Goal: Transaction & Acquisition: Purchase product/service

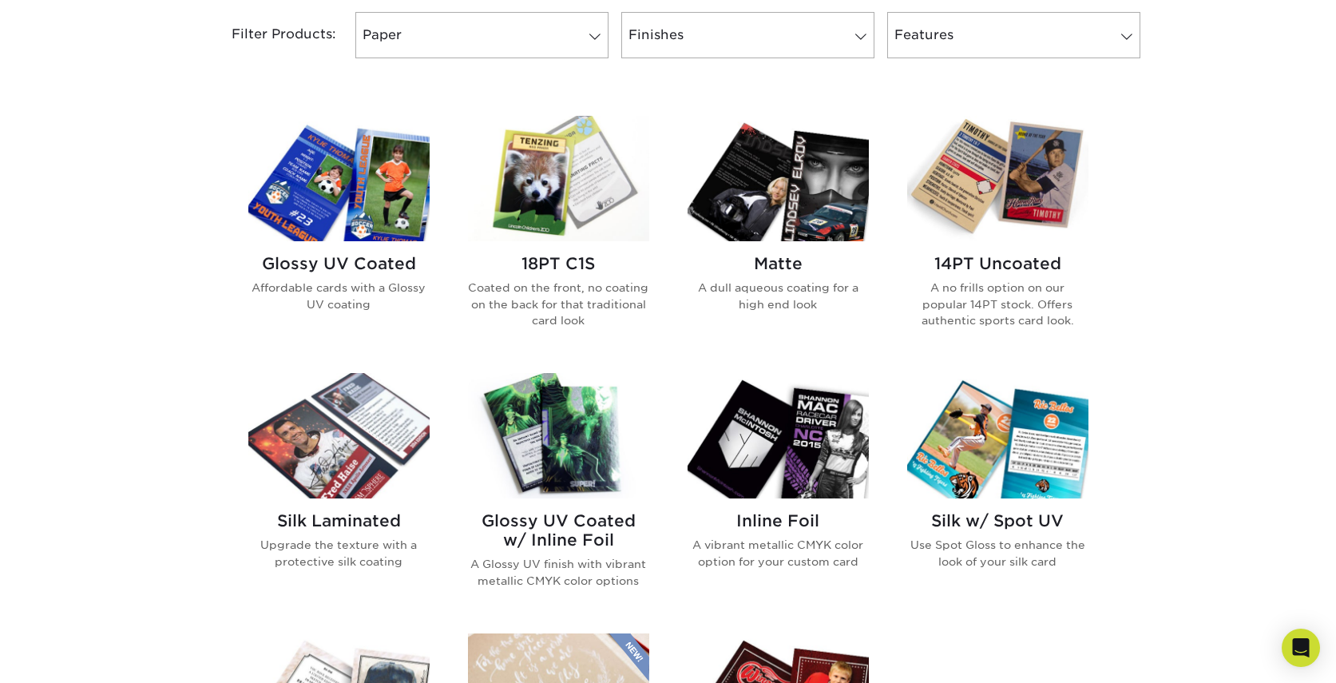
scroll to position [710, 0]
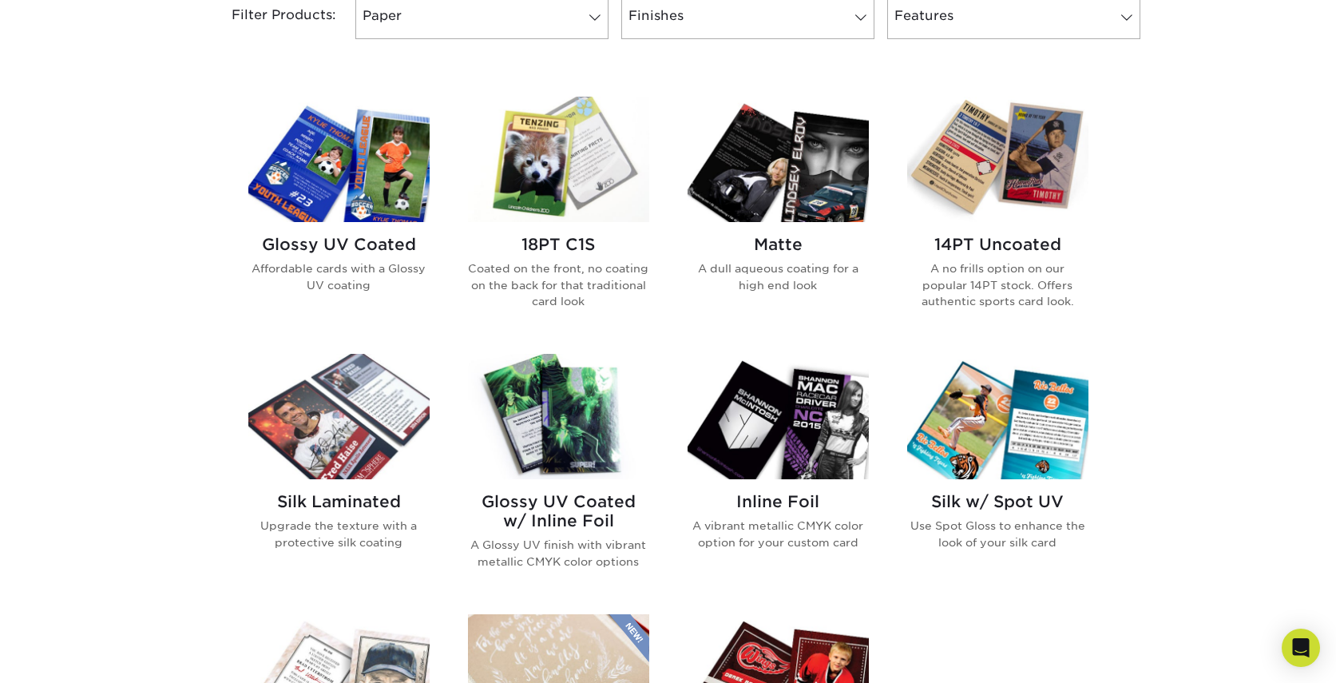
click at [354, 239] on h2 "Glossy UV Coated" at bounding box center [338, 244] width 181 height 19
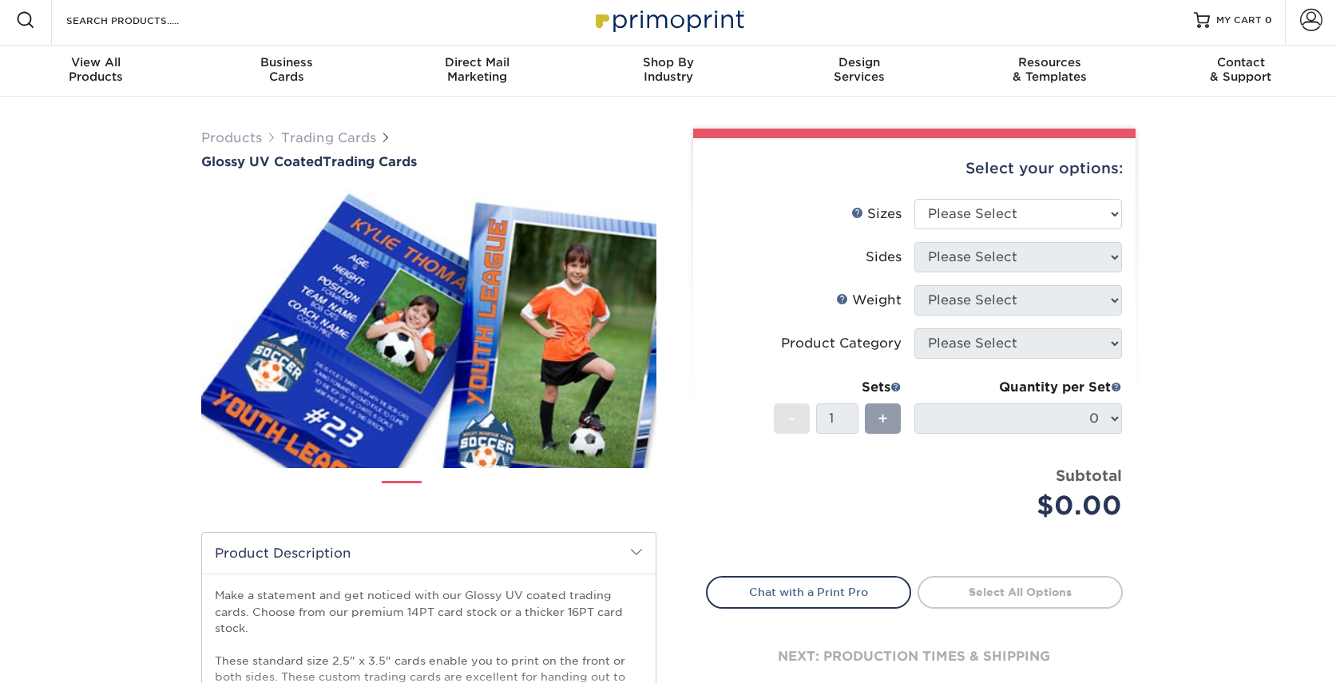
scroll to position [8, 0]
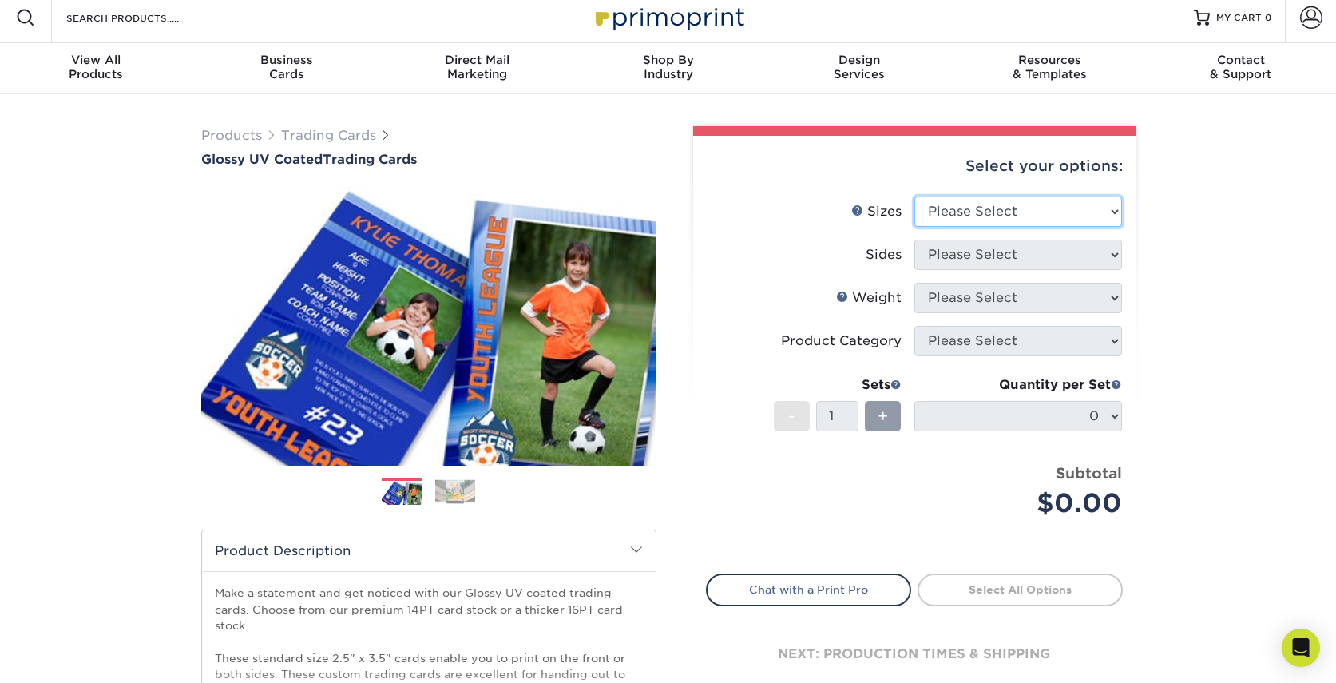
click at [1108, 213] on select "Please Select 2.5" x 3.5"" at bounding box center [1018, 211] width 208 height 30
select select "2.50x3.50"
click at [914, 196] on select "Please Select 2.5" x 3.5"" at bounding box center [1018, 211] width 208 height 30
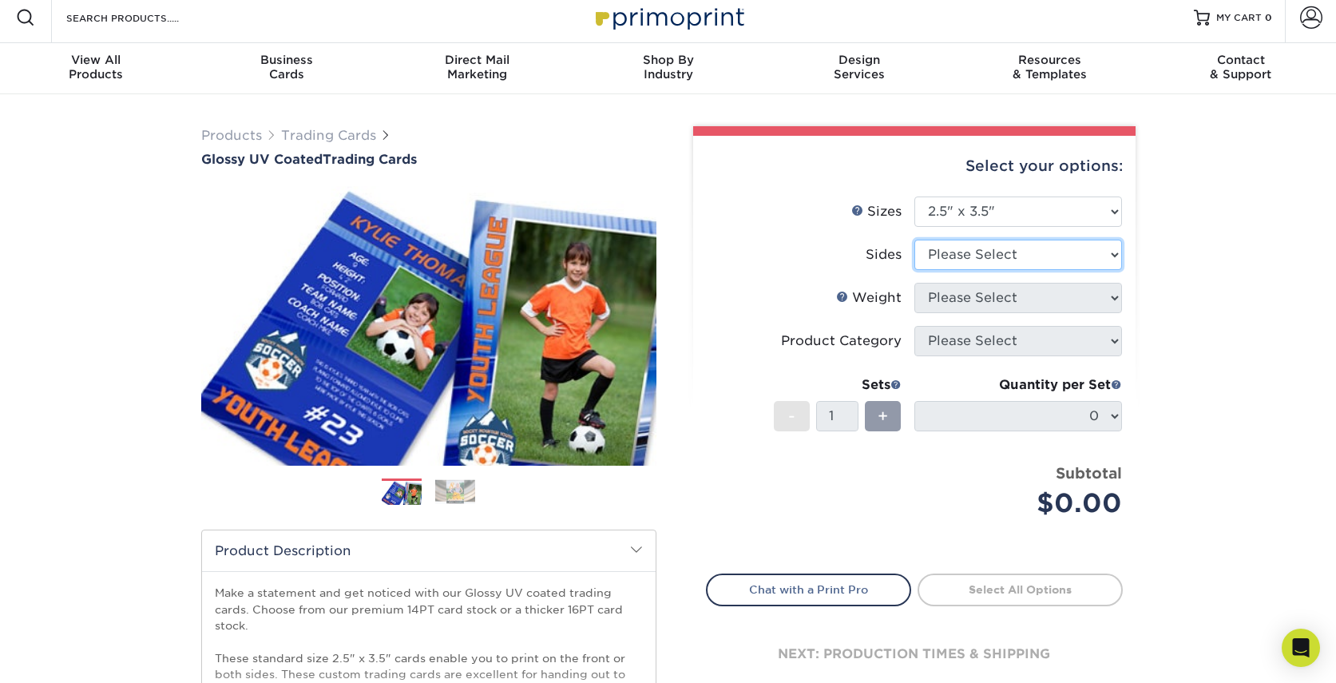
click at [1081, 256] on select "Please Select Print Both Sides Print Front Only" at bounding box center [1018, 254] width 208 height 30
select select "13abbda7-1d64-4f25-8bb2-c179b224825d"
click at [914, 239] on select "Please Select Print Both Sides Print Front Only" at bounding box center [1018, 254] width 208 height 30
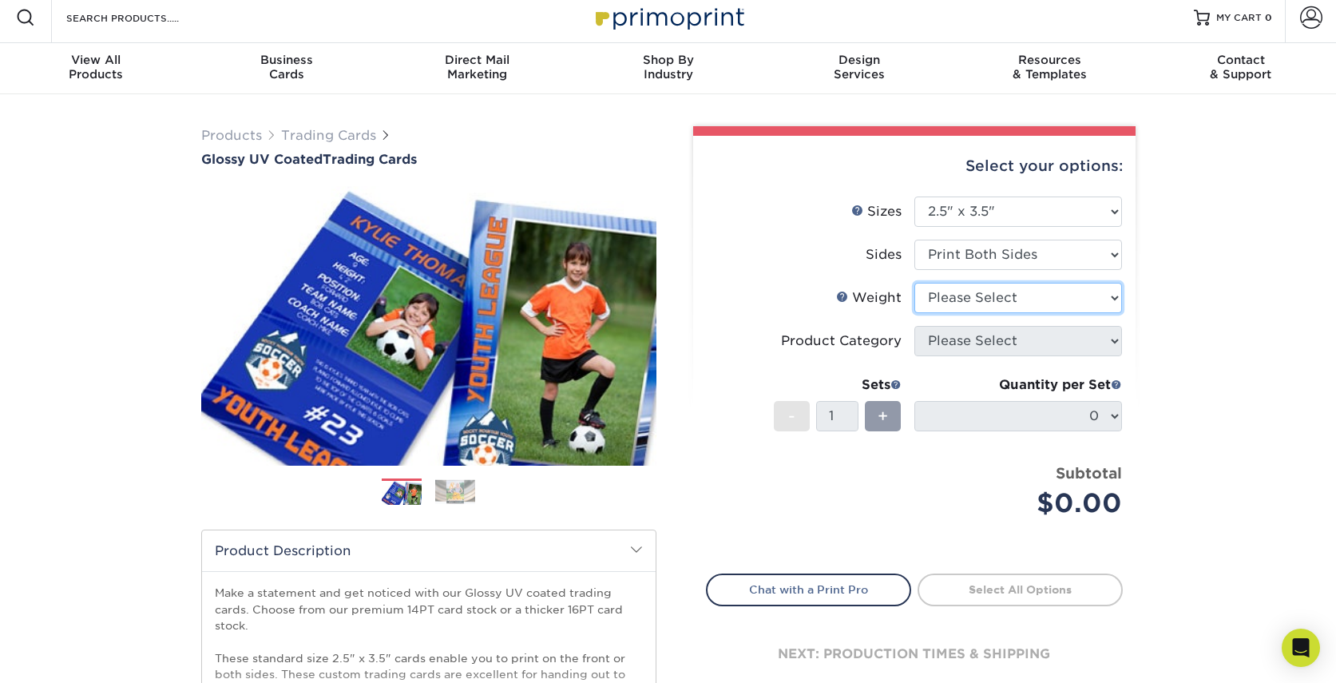
click at [1043, 298] on select "Please Select 16PT 14PT 18PT C1S" at bounding box center [1018, 298] width 208 height 30
select select "18PTC1S"
click at [914, 283] on select "Please Select 16PT 14PT 18PT C1S" at bounding box center [1018, 298] width 208 height 30
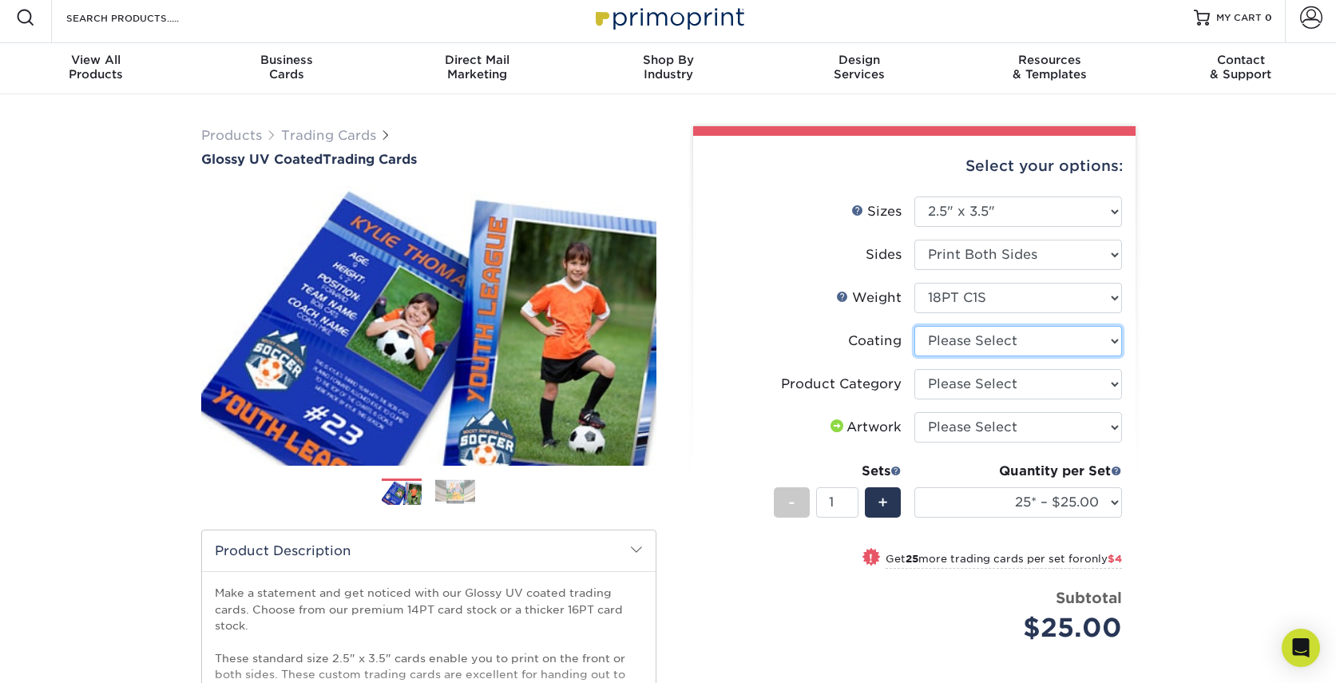
click at [1048, 346] on select at bounding box center [1018, 341] width 208 height 30
select select "1e8116af-acfc-44b1-83dc-8181aa338834"
click at [914, 326] on select at bounding box center [1018, 341] width 208 height 30
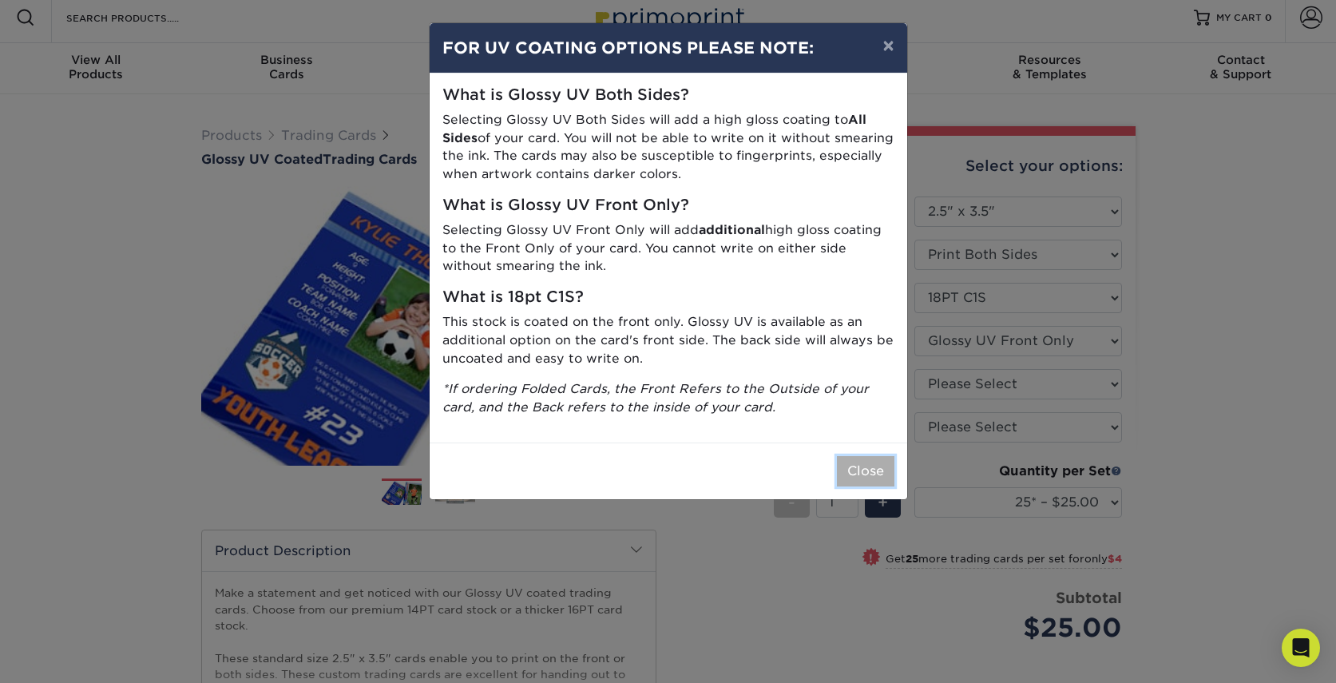
click at [878, 473] on button "Close" at bounding box center [865, 471] width 57 height 30
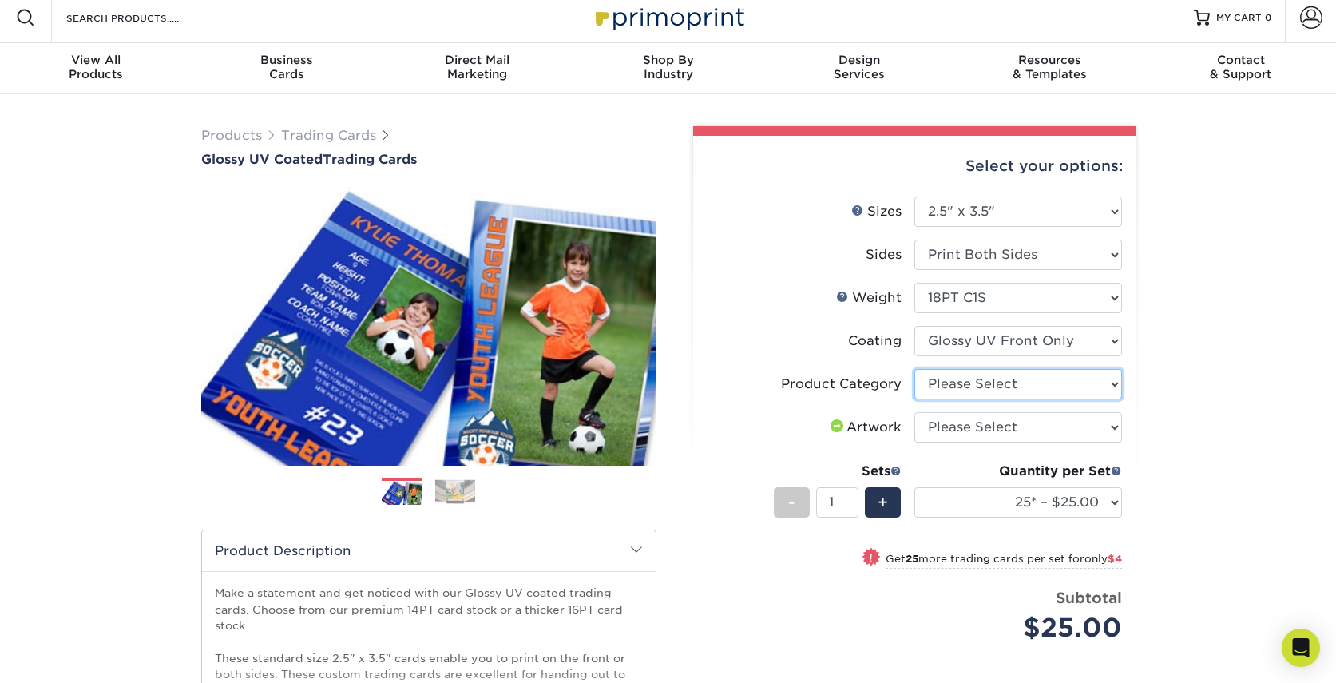
click at [1059, 389] on select "Please Select Trading Cards" at bounding box center [1018, 384] width 208 height 30
select select "c2f9bce9-36c2-409d-b101-c29d9d031e18"
click at [914, 369] on select "Please Select Trading Cards" at bounding box center [1018, 384] width 208 height 30
click at [1047, 424] on select "Please Select I will upload files I need a design - $100" at bounding box center [1018, 427] width 208 height 30
select select "upload"
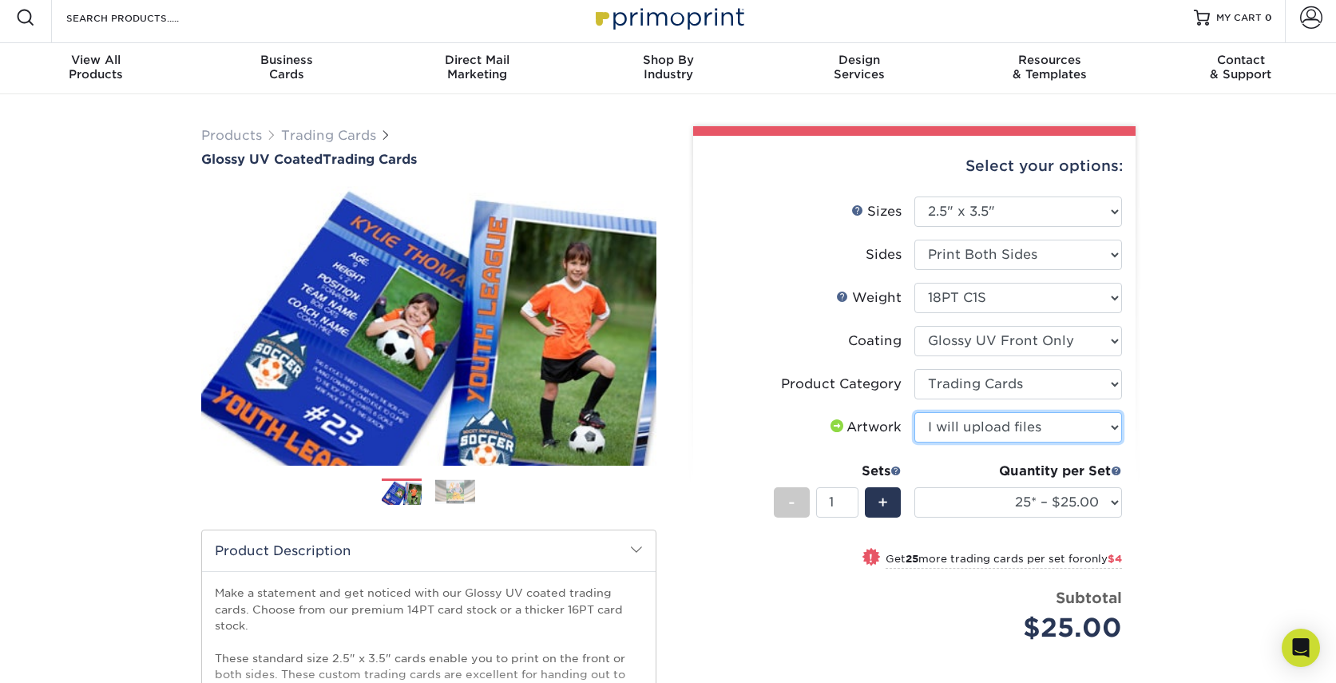
click at [914, 412] on select "Please Select I will upload files I need a design - $100" at bounding box center [1018, 427] width 208 height 30
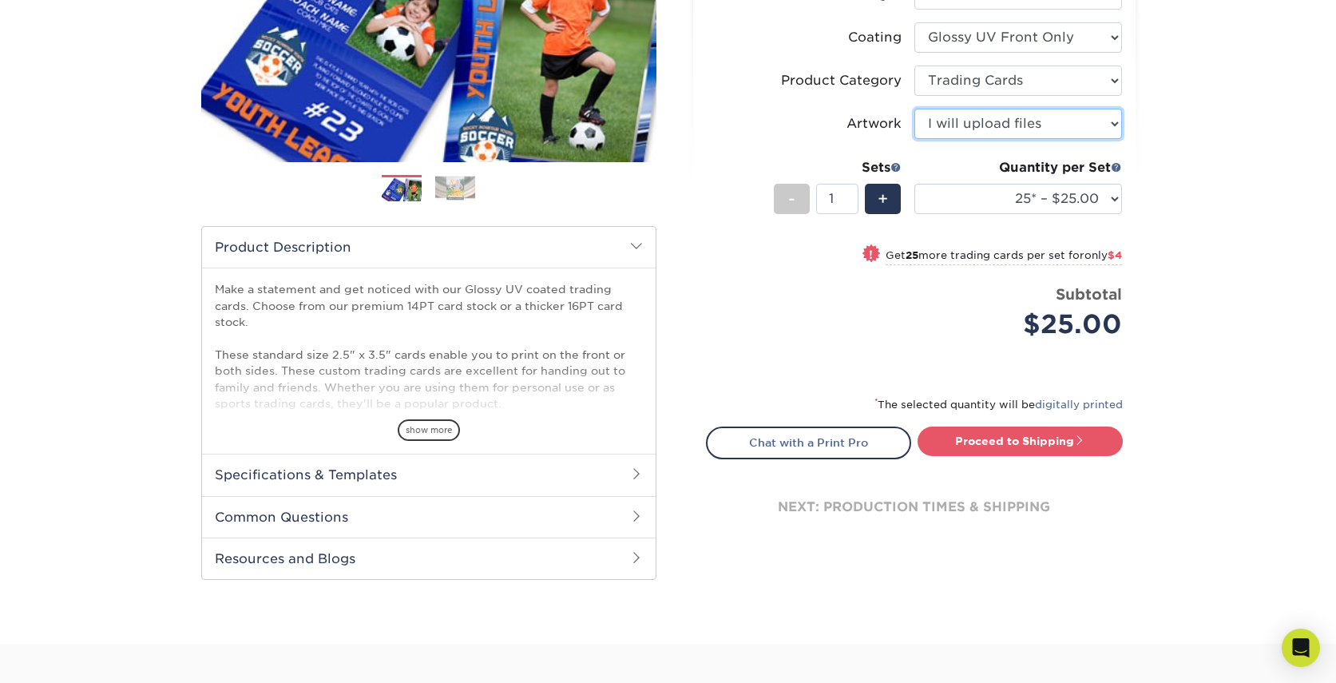
scroll to position [314, 0]
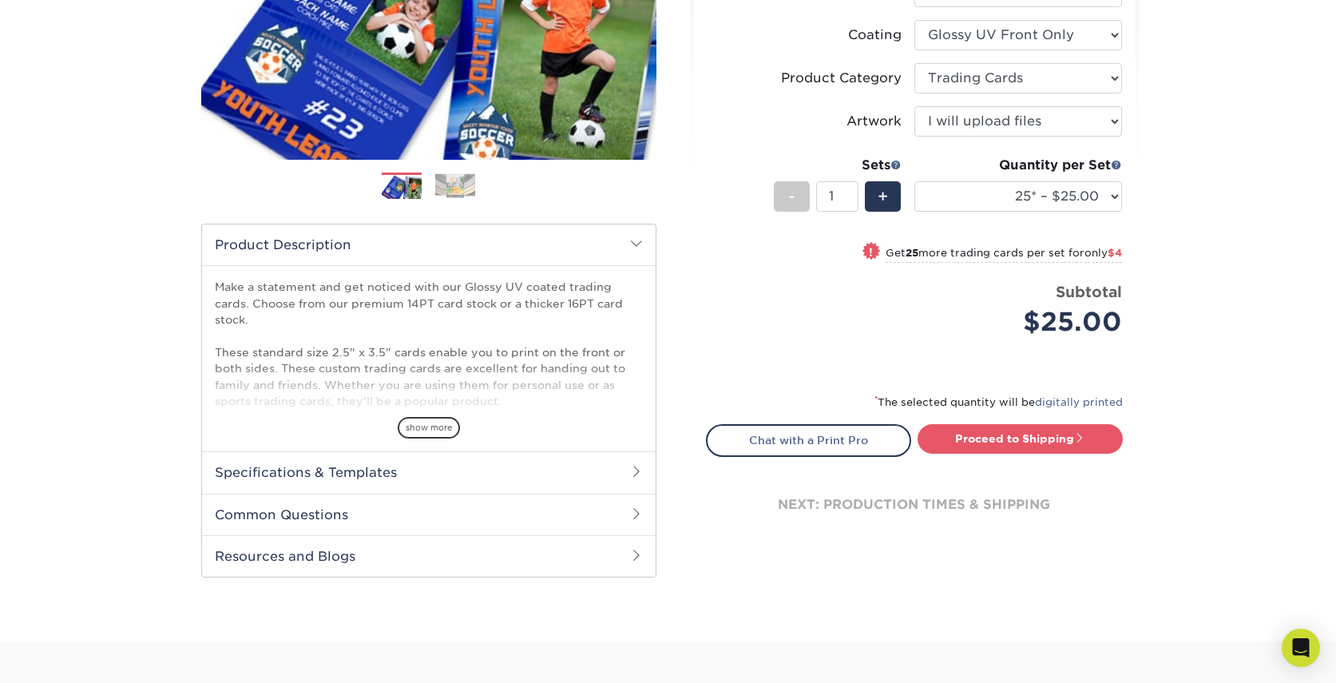
click at [454, 468] on h2 "Specifications & Templates" at bounding box center [428, 472] width 453 height 42
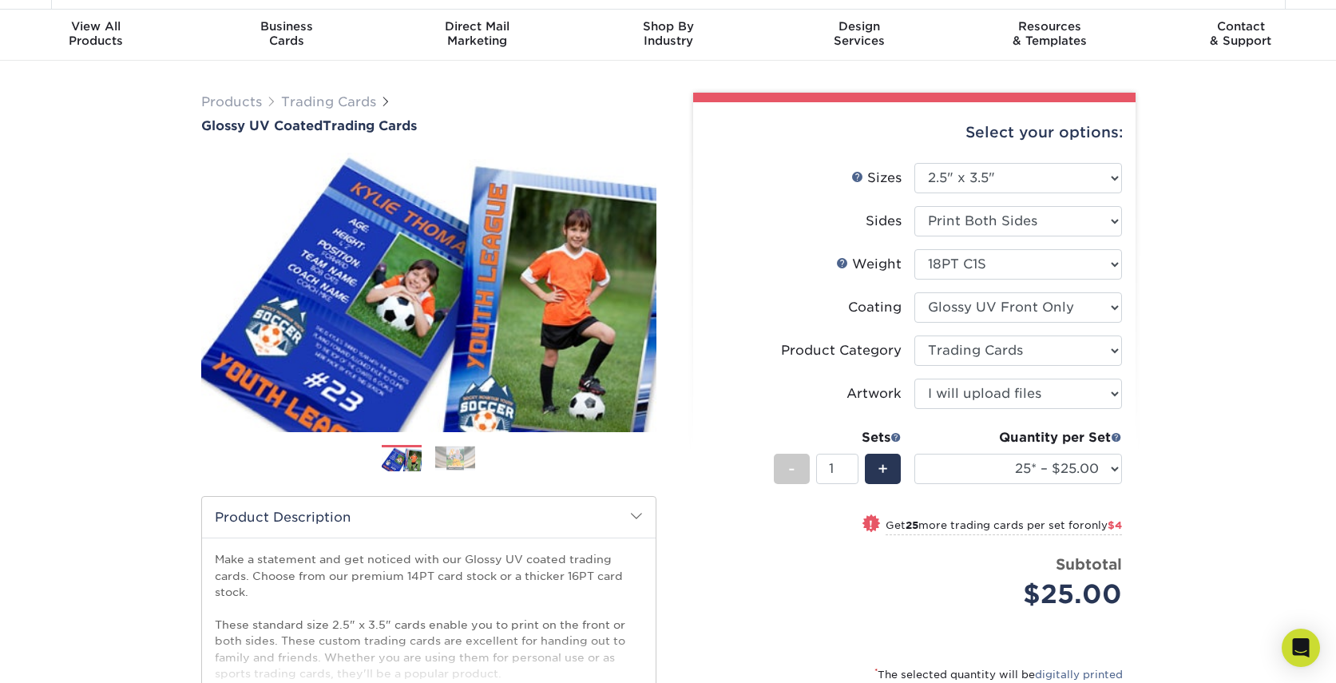
scroll to position [0, 0]
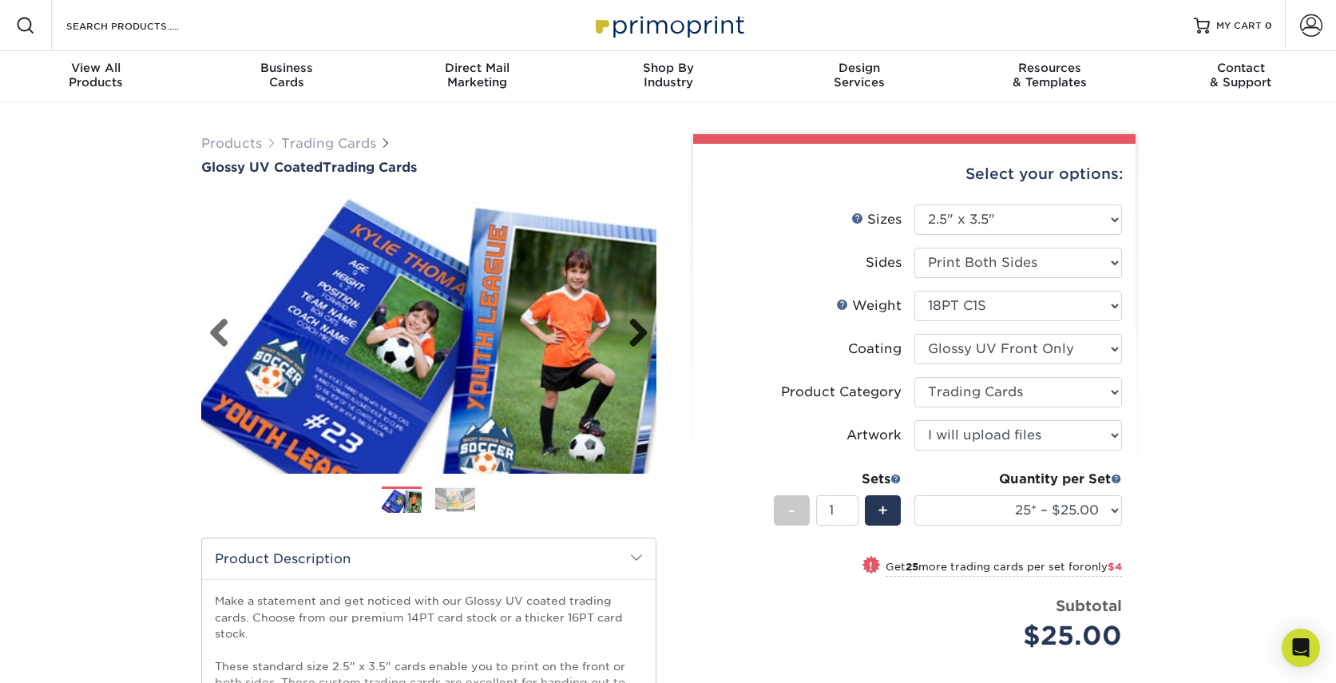
click at [648, 329] on img at bounding box center [428, 333] width 455 height 315
click at [639, 331] on link "Next" at bounding box center [632, 334] width 32 height 32
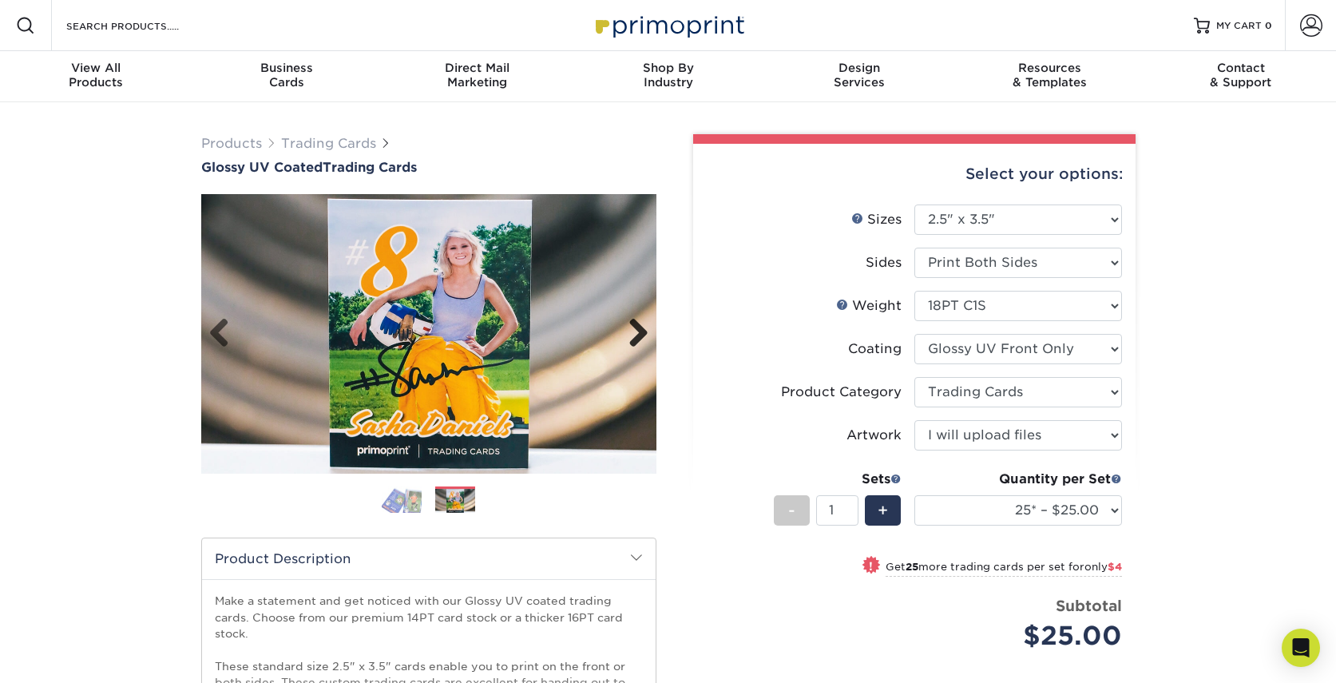
click at [639, 331] on link "Next" at bounding box center [632, 334] width 32 height 32
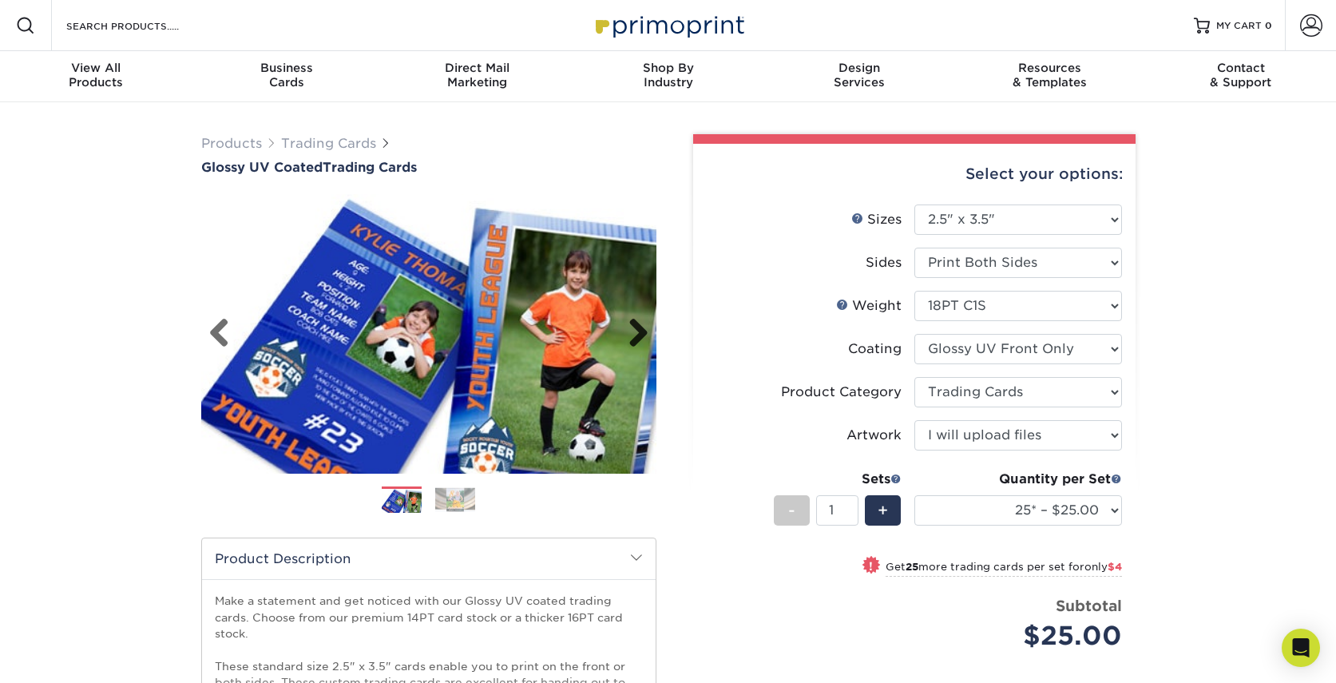
click at [639, 331] on link "Next" at bounding box center [632, 334] width 32 height 32
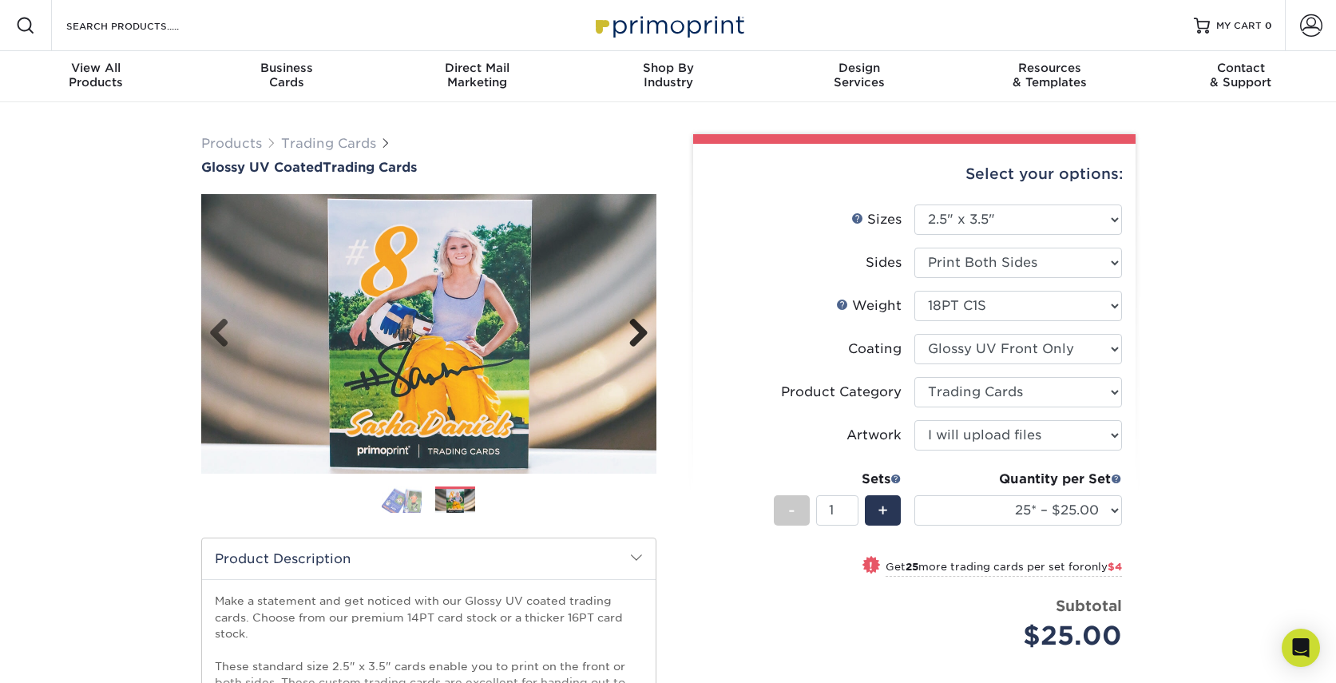
click at [639, 331] on link "Next" at bounding box center [632, 334] width 32 height 32
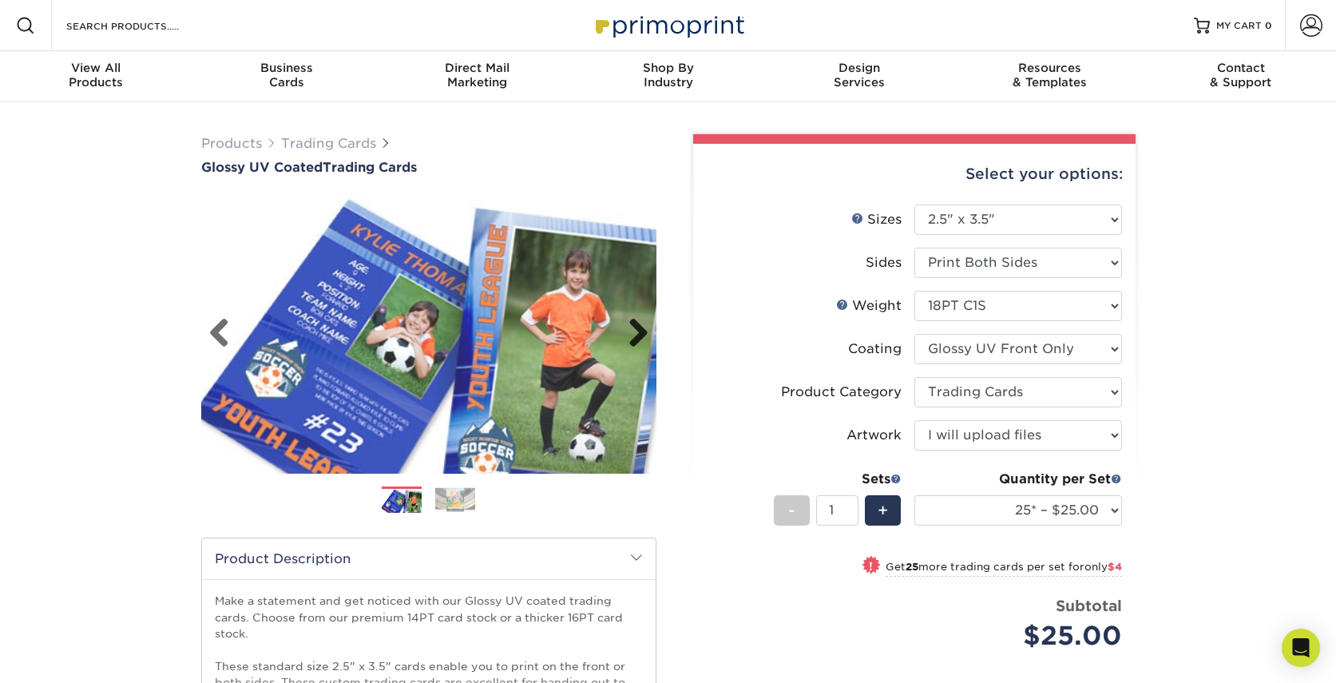
click at [639, 331] on link "Next" at bounding box center [632, 334] width 32 height 32
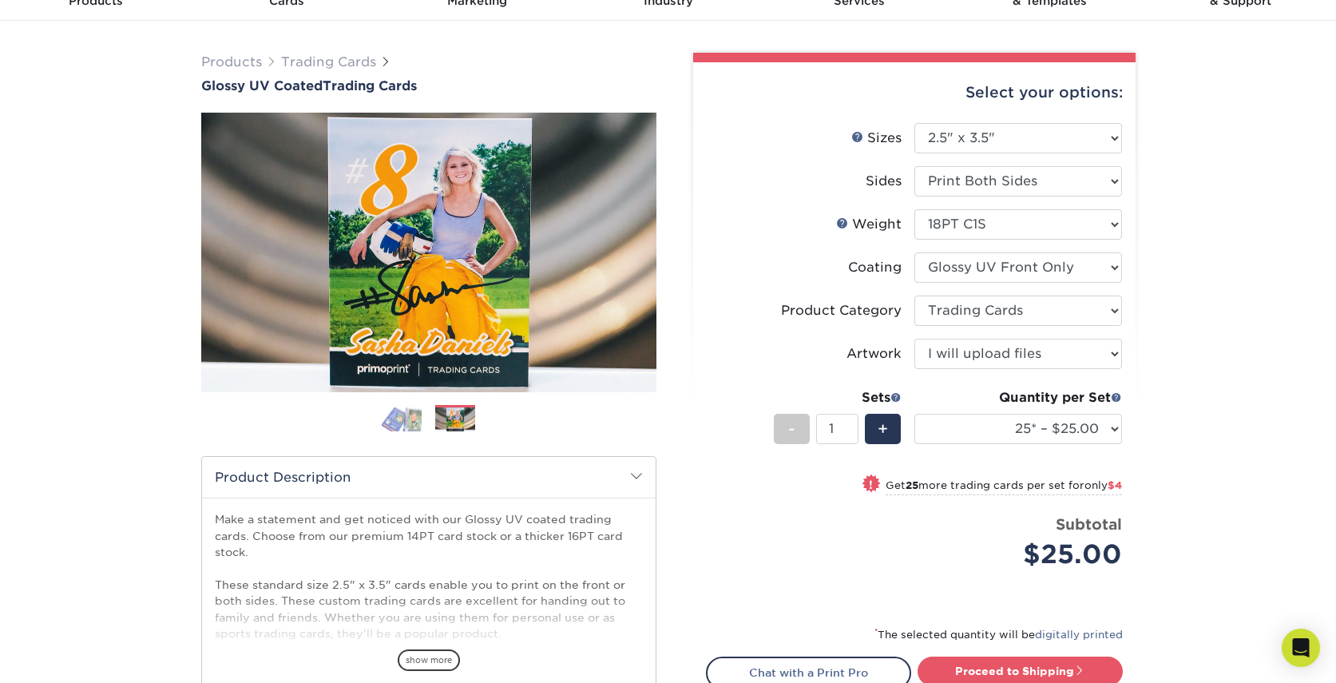
scroll to position [81, 0]
click at [220, 250] on link "Previous" at bounding box center [225, 253] width 32 height 32
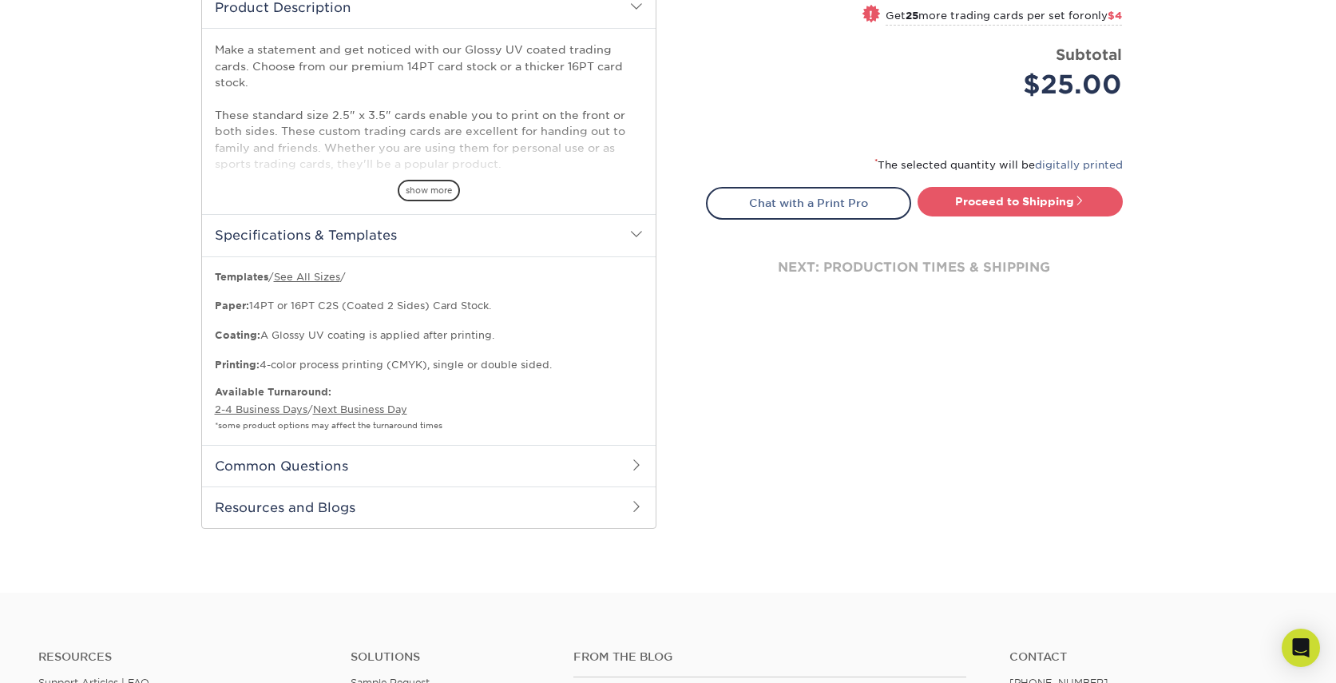
scroll to position [555, 0]
